Goal: Participate in discussion: Engage in conversation with other users on a specific topic

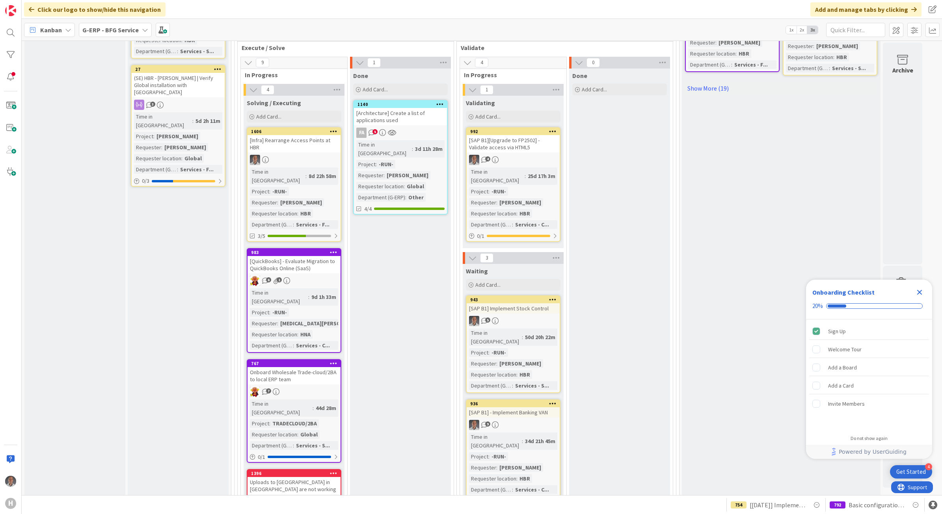
scroll to position [443, 0]
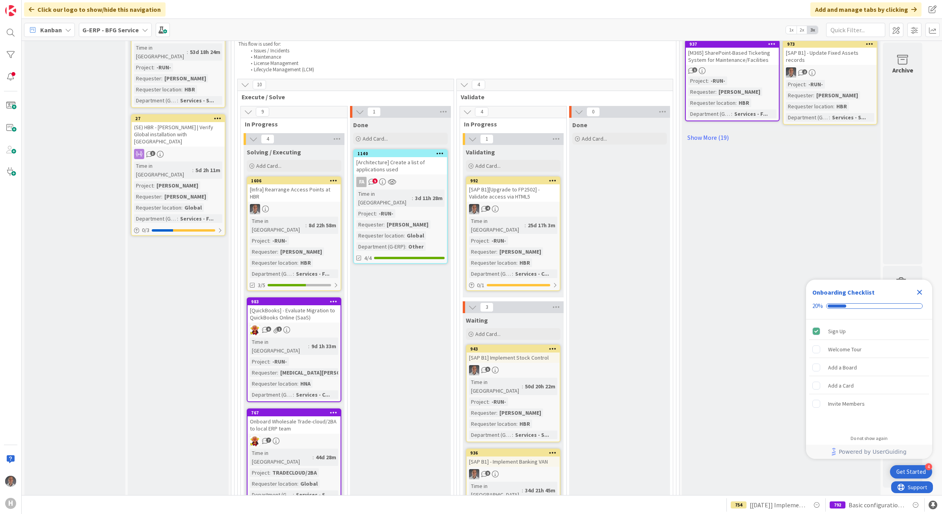
click at [316, 305] on div "[QuickBooks] - Evaluate Migration to QuickBooks Online (SaaS)" at bounding box center [293, 313] width 93 height 17
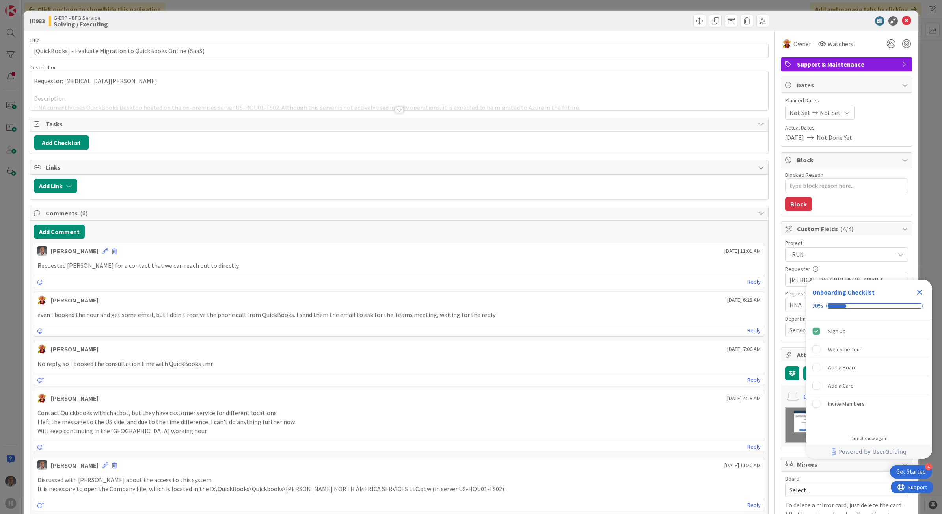
type textarea "x"
click at [70, 234] on button "Add Comment" at bounding box center [59, 232] width 51 height 14
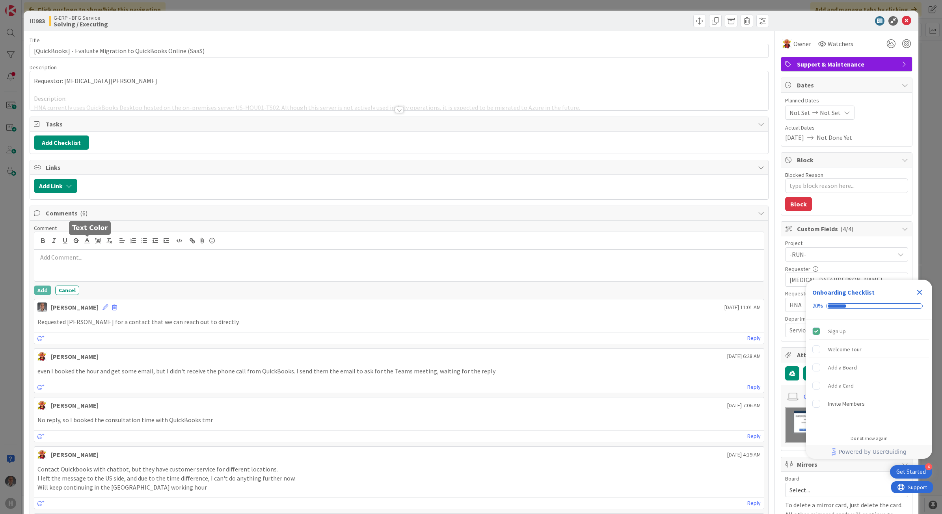
click at [104, 265] on div at bounding box center [399, 266] width 730 height 32
click at [45, 290] on button "Add" at bounding box center [42, 290] width 17 height 9
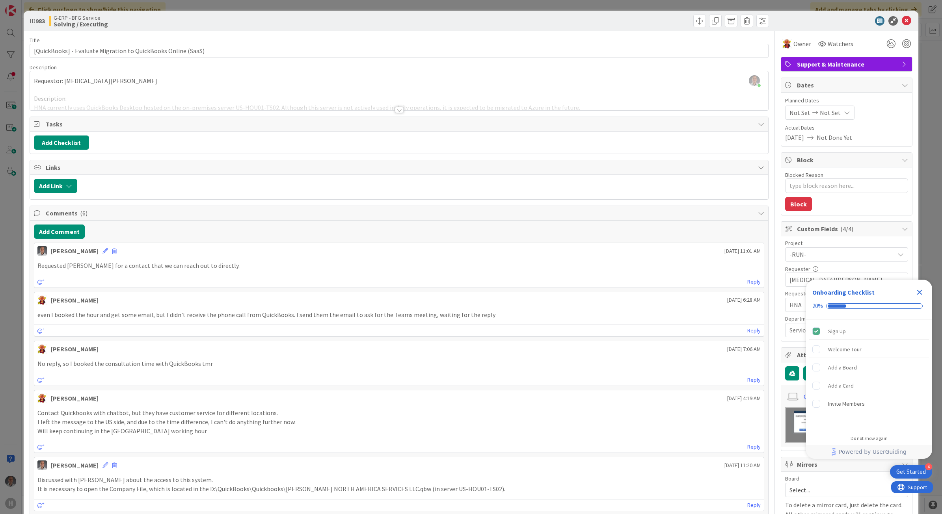
type textarea "x"
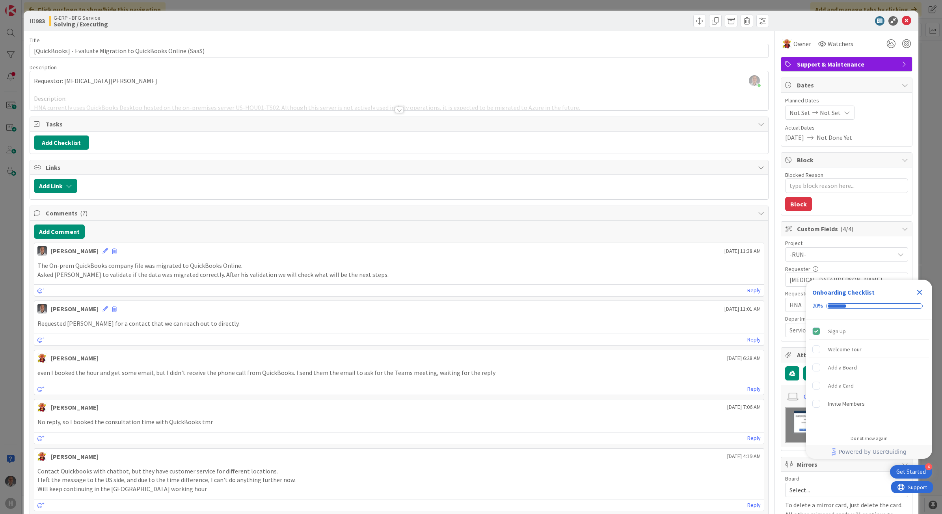
click at [397, 110] on div at bounding box center [399, 110] width 9 height 6
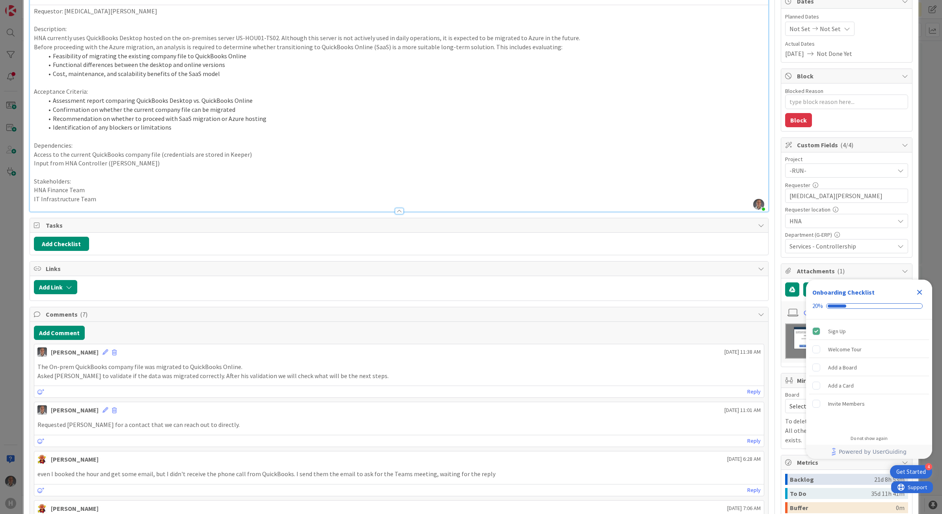
scroll to position [99, 0]
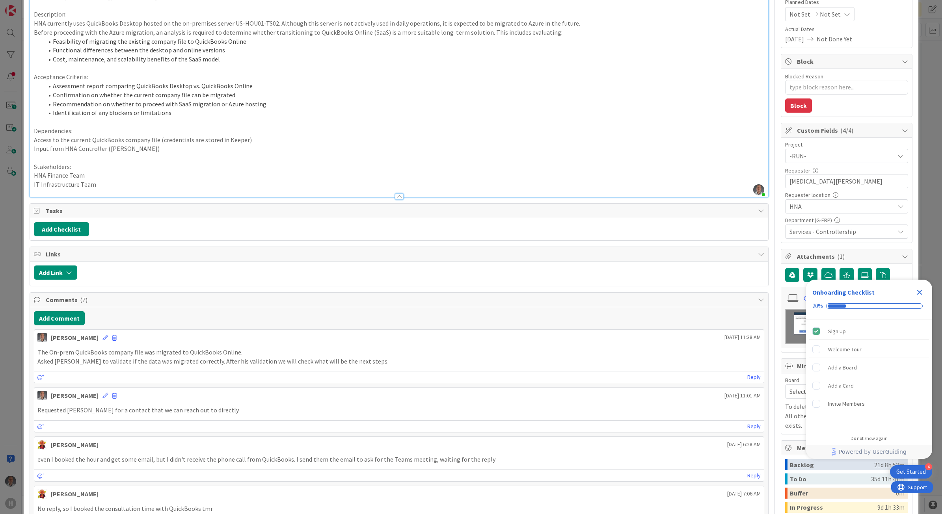
click at [920, 292] on icon "Close Checklist" at bounding box center [919, 292] width 9 height 9
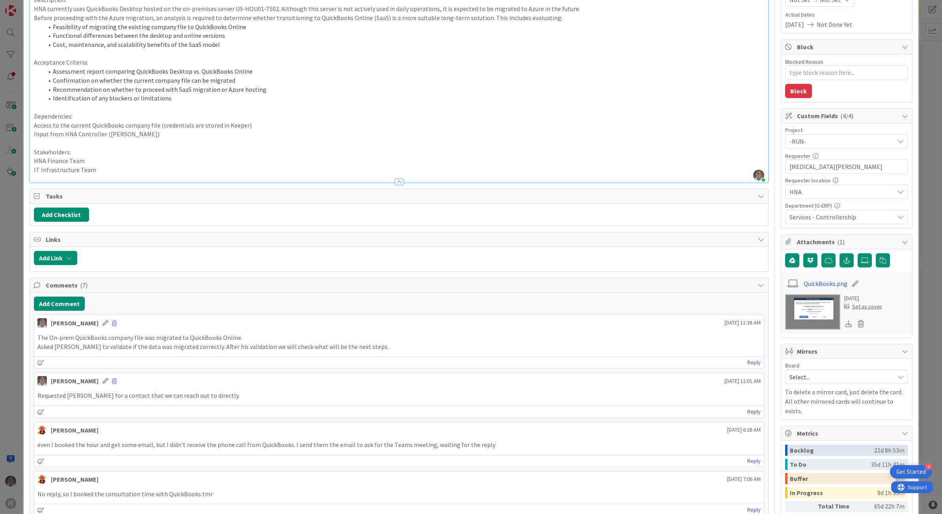
scroll to position [0, 0]
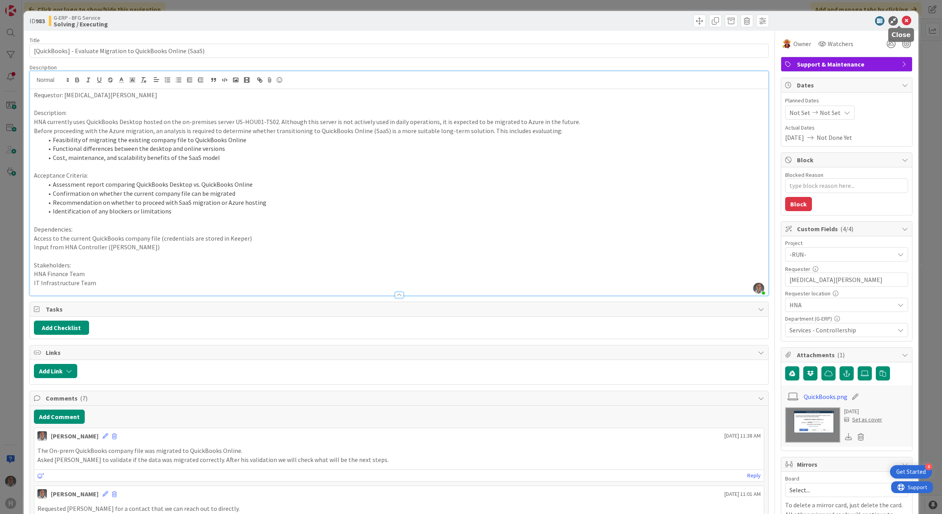
click at [902, 20] on icon at bounding box center [906, 20] width 9 height 9
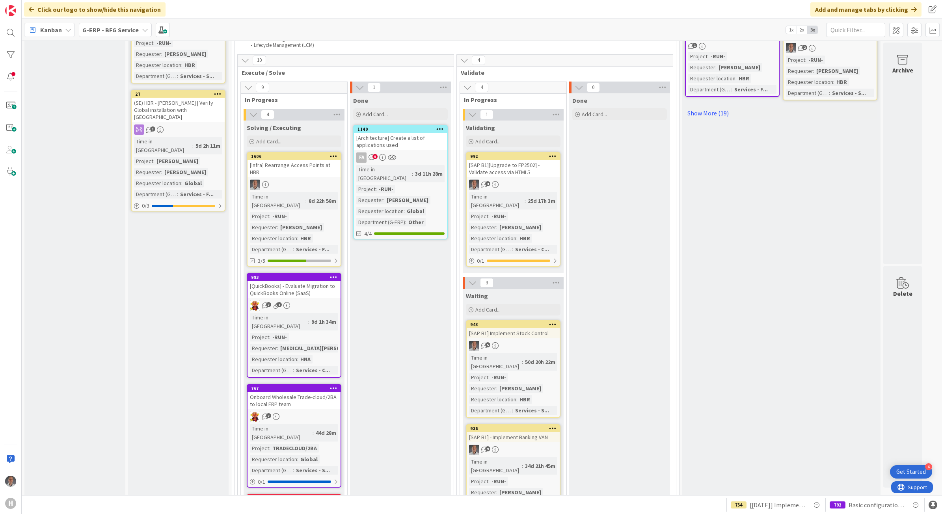
scroll to position [640, 0]
